Goal: Task Accomplishment & Management: Manage account settings

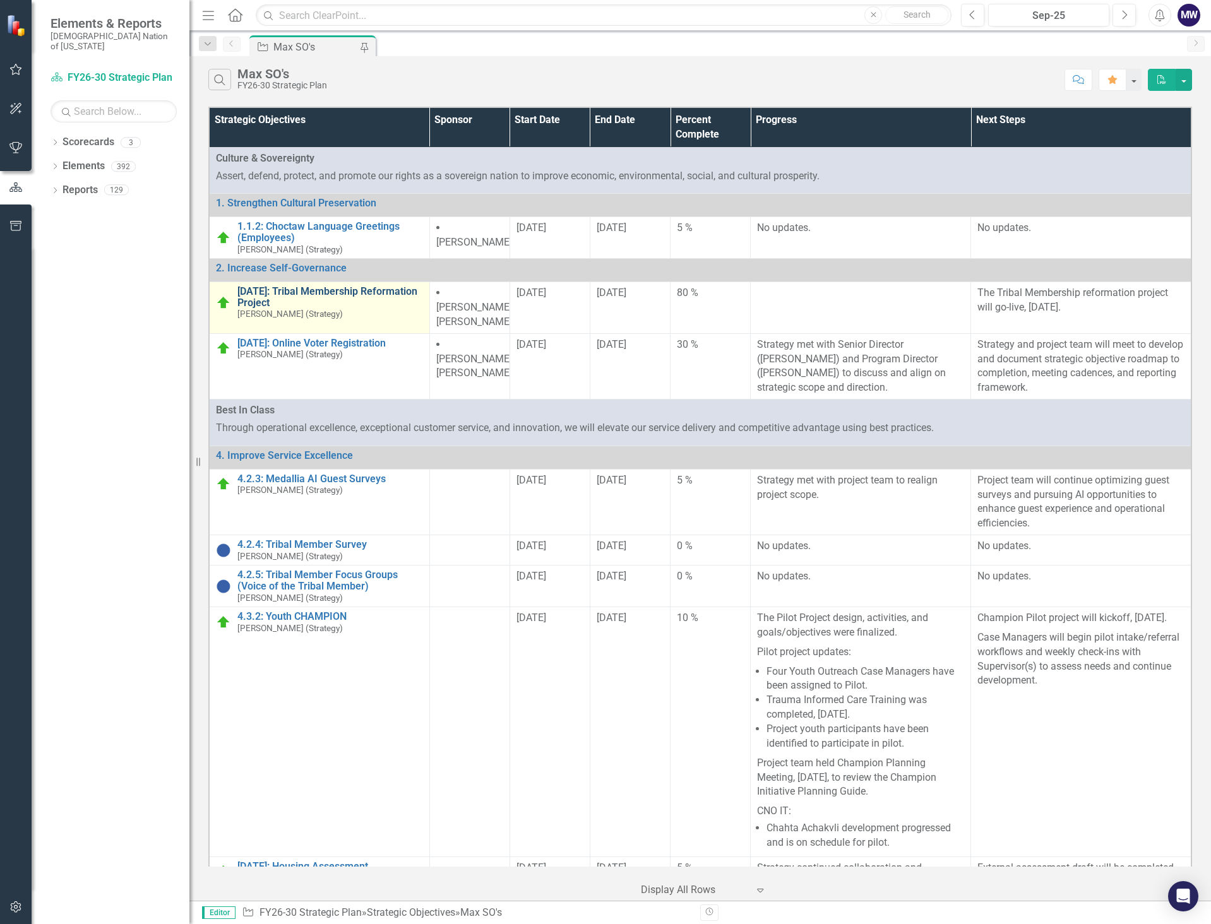
click at [340, 288] on link "[DATE]: Tribal Membership Reformation Project" at bounding box center [330, 297] width 186 height 22
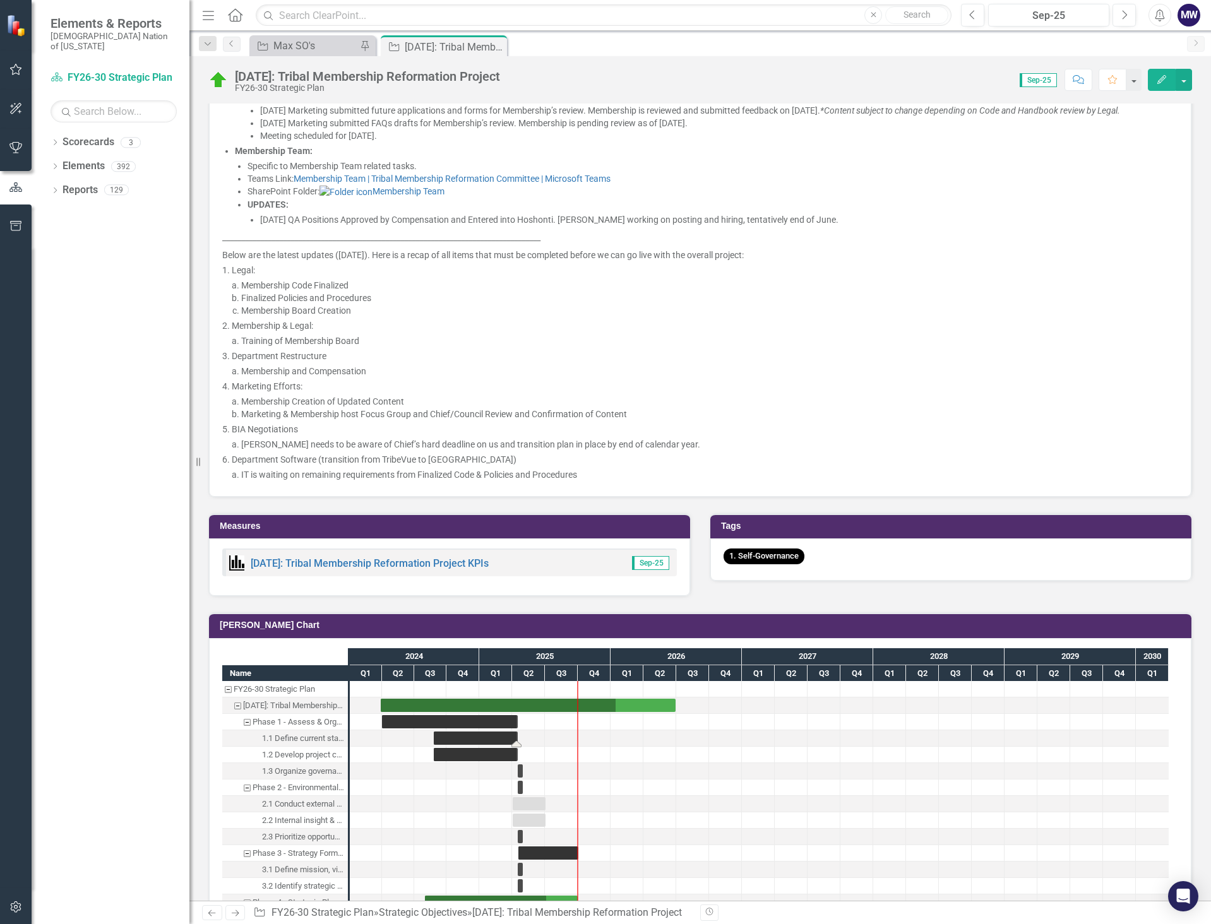
scroll to position [1389, 0]
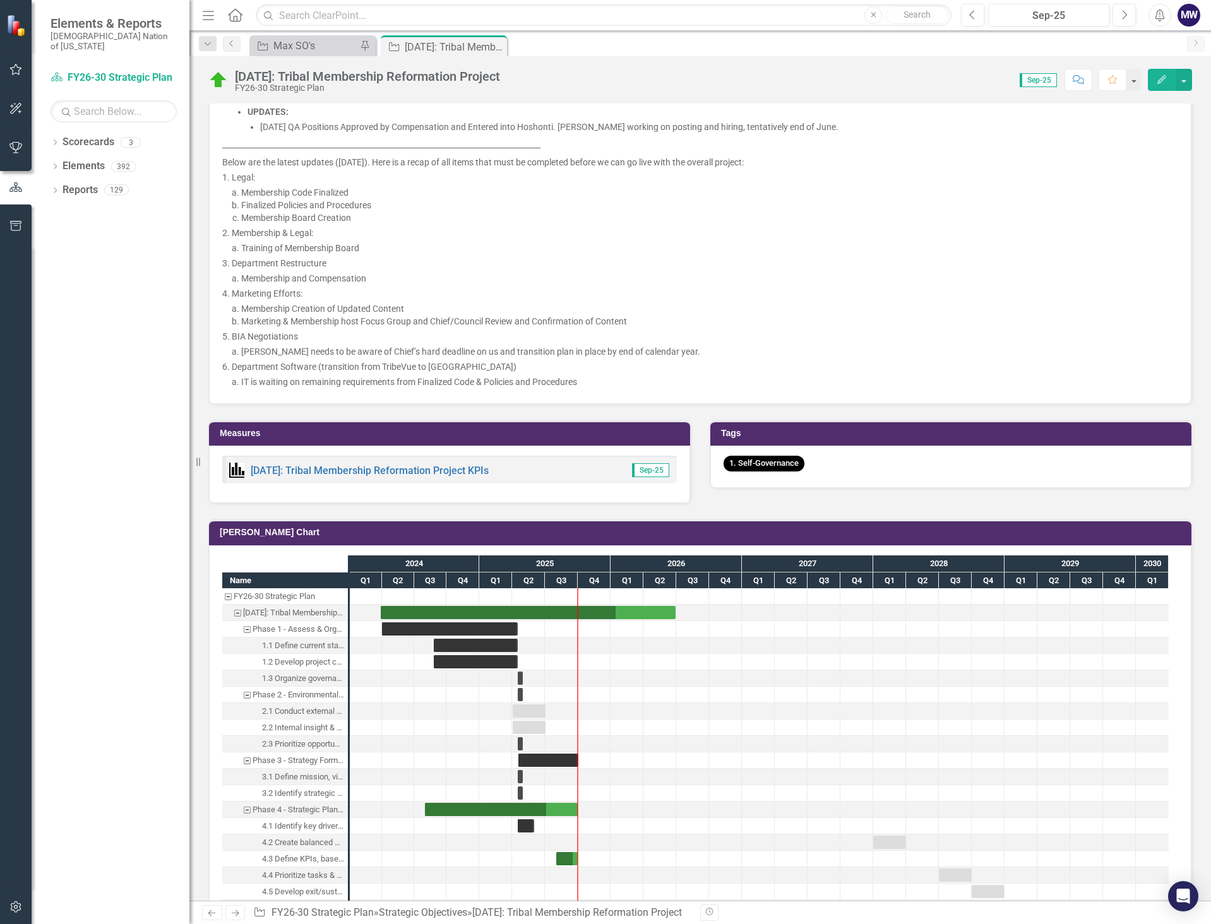
click at [413, 463] on div "[DATE]: Tribal Membership Reformation Project KPIs" at bounding box center [358, 470] width 259 height 15
click at [427, 469] on link "[DATE]: Tribal Membership Reformation Project KPIs" at bounding box center [370, 471] width 238 height 12
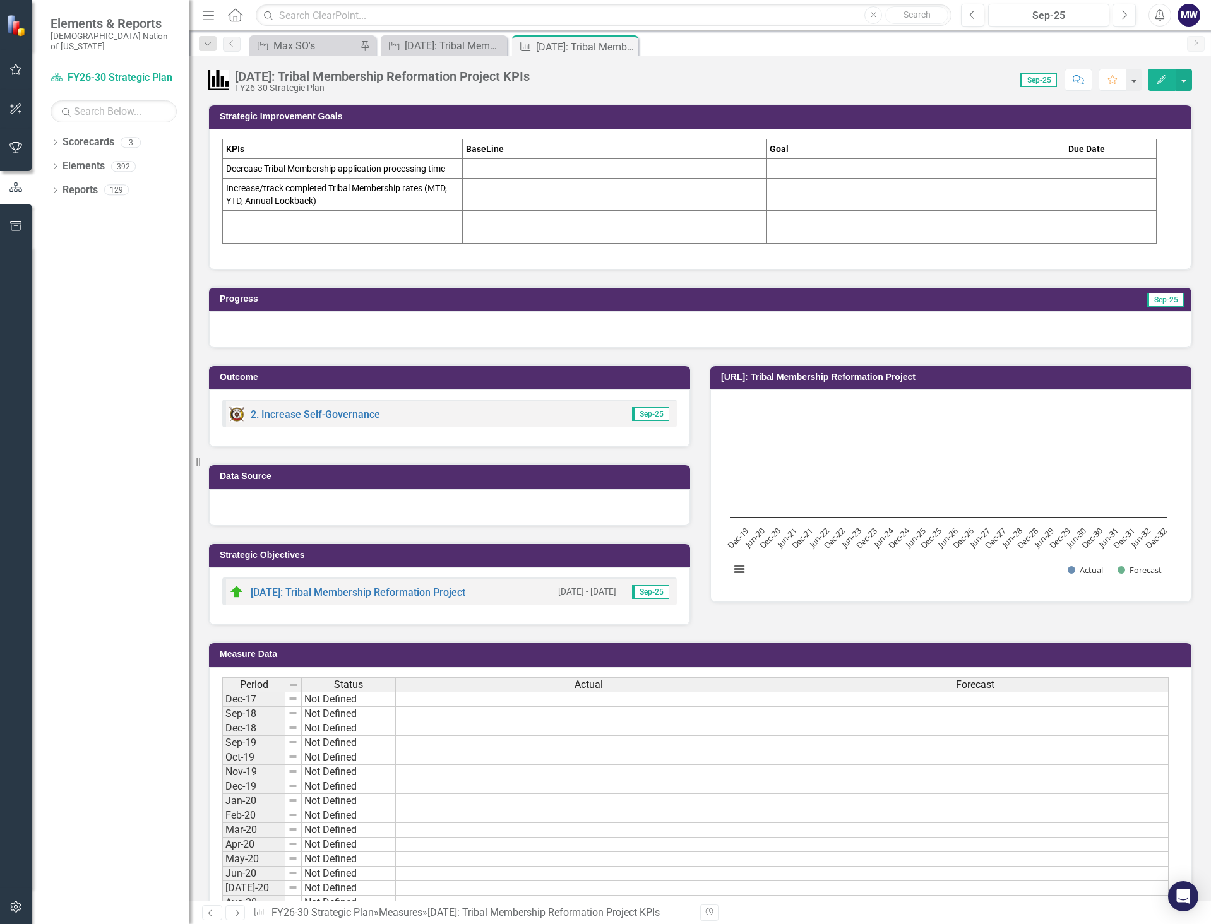
click at [449, 170] on td "Decrease Tribal Membership application processing time" at bounding box center [343, 169] width 240 height 20
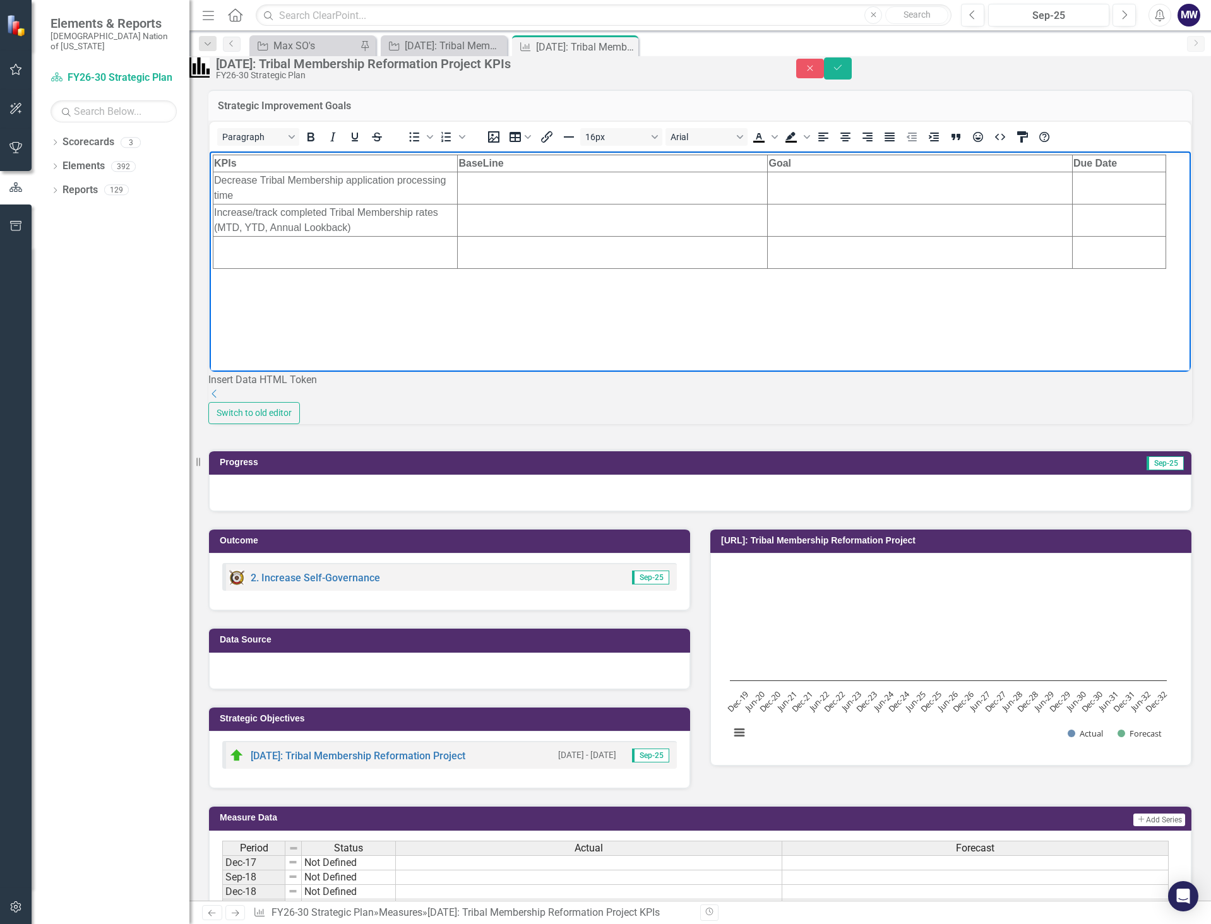
click at [324, 194] on td "Decrease Tribal Membership application processing time" at bounding box center [335, 188] width 244 height 32
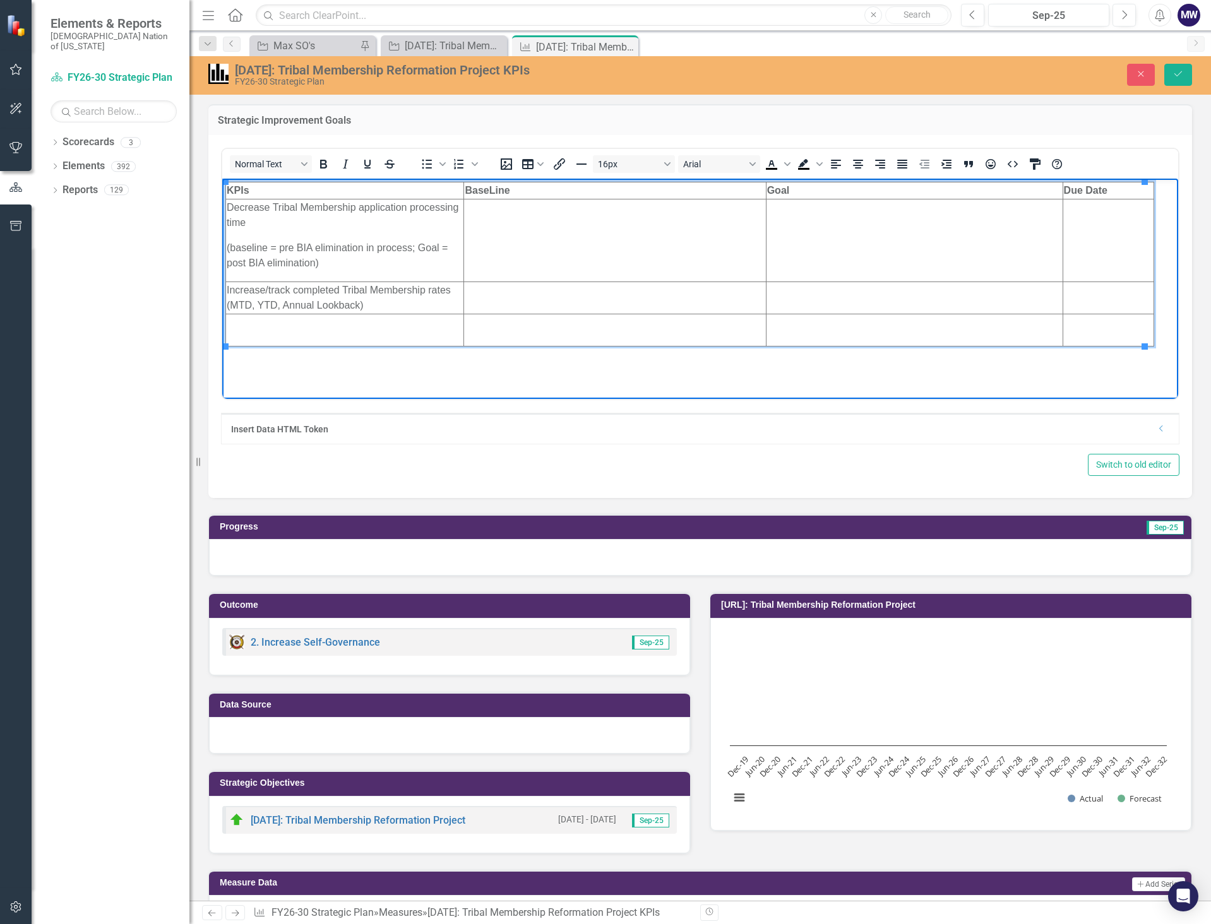
click at [816, 232] on td "Rich Text Area. Press ALT-0 for help." at bounding box center [914, 240] width 297 height 83
click at [1182, 71] on icon "Save" at bounding box center [1177, 73] width 11 height 9
